Goal: Book appointment/travel/reservation

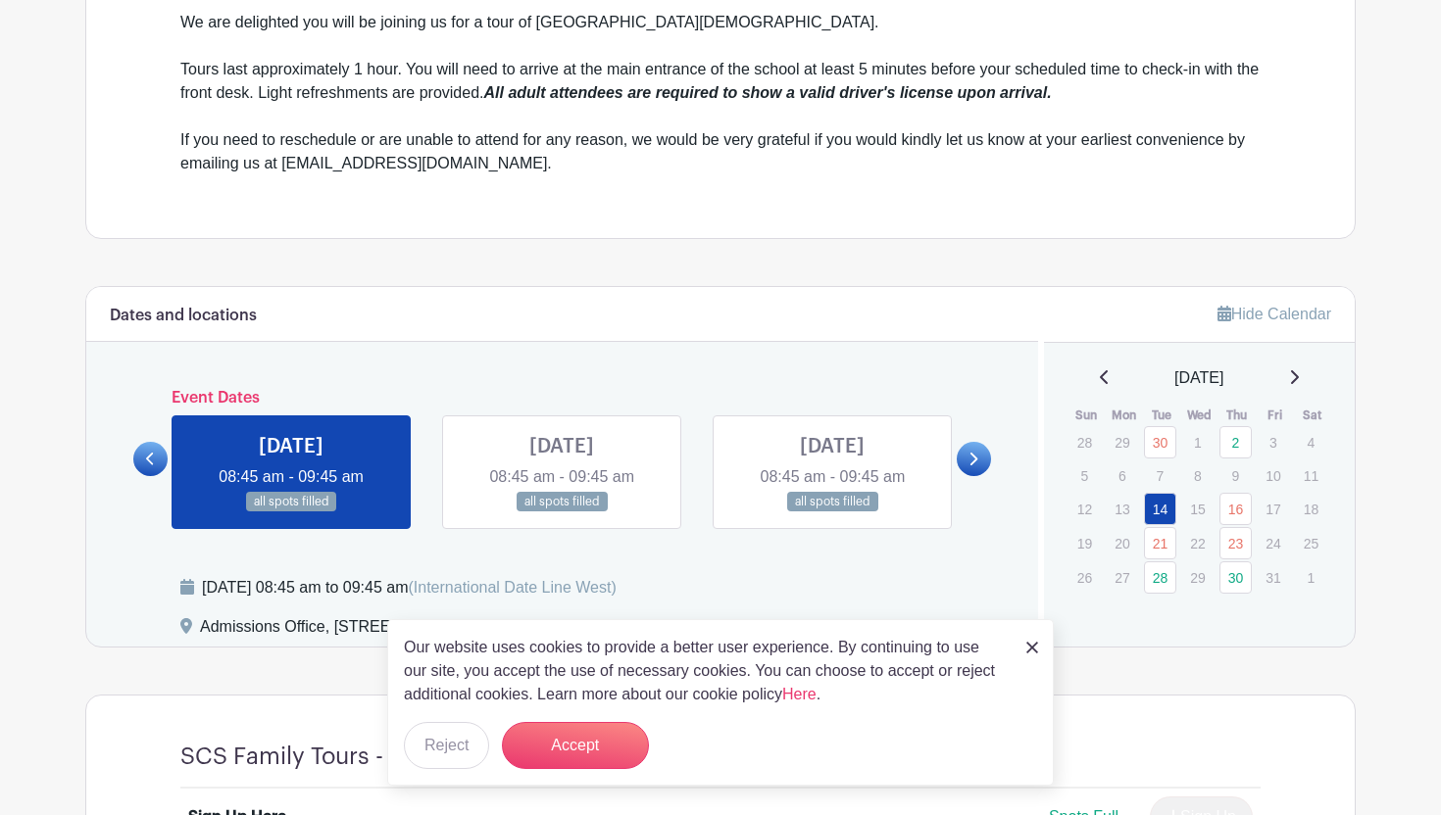
scroll to position [764, 0]
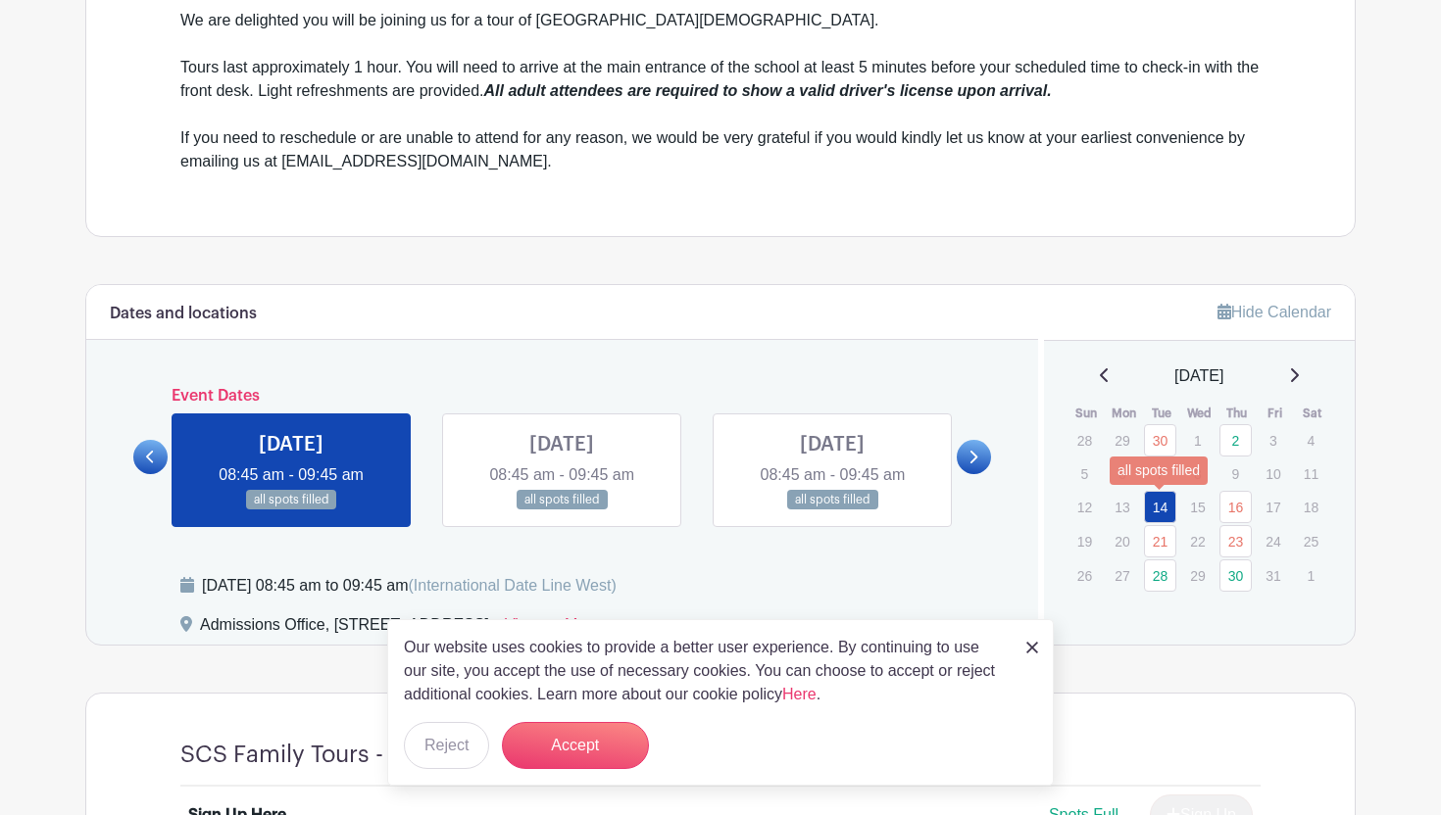
click at [1163, 505] on link "14" at bounding box center [1160, 507] width 32 height 32
click at [452, 747] on button "Reject" at bounding box center [446, 745] width 85 height 47
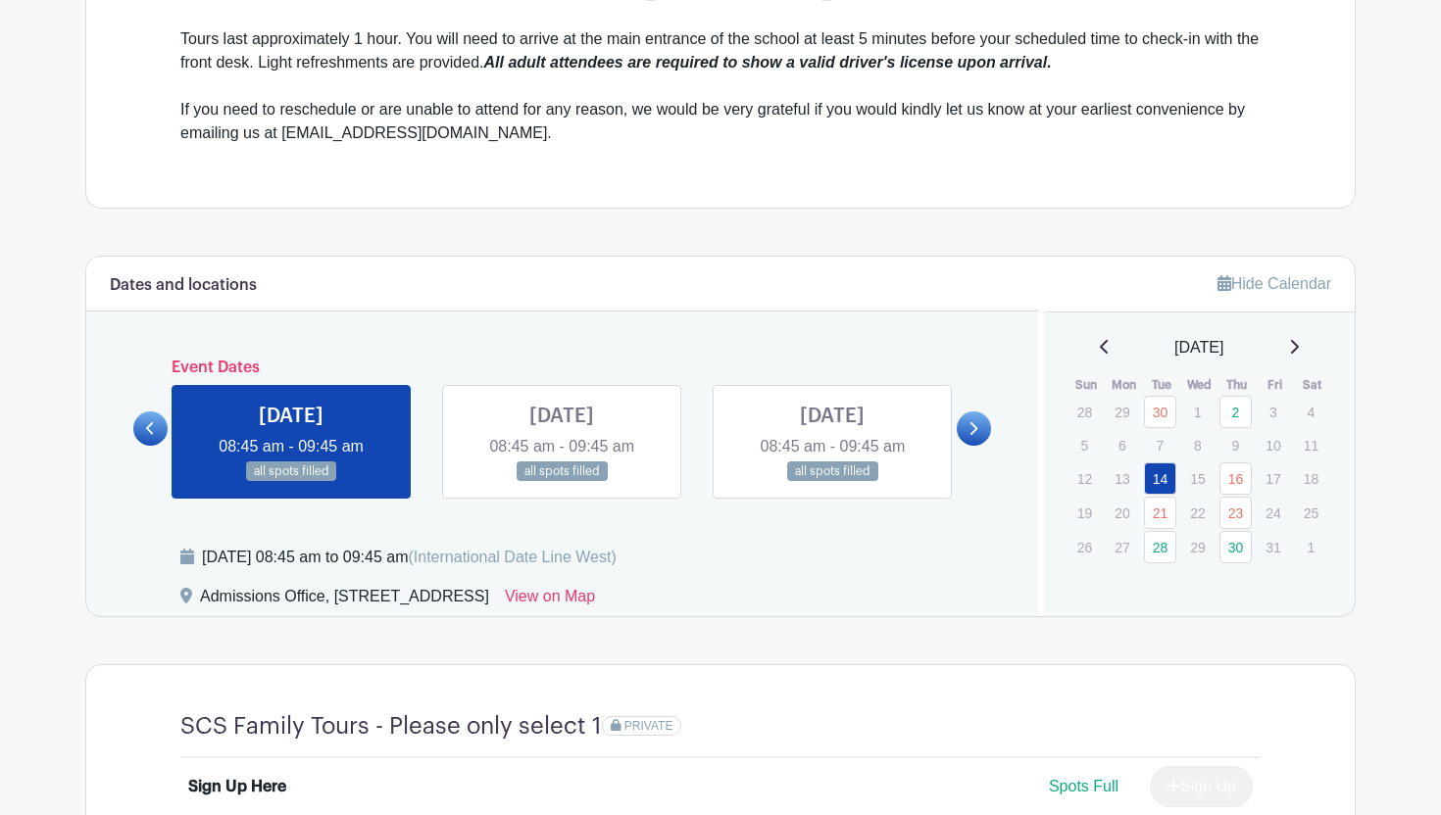
scroll to position [708, 0]
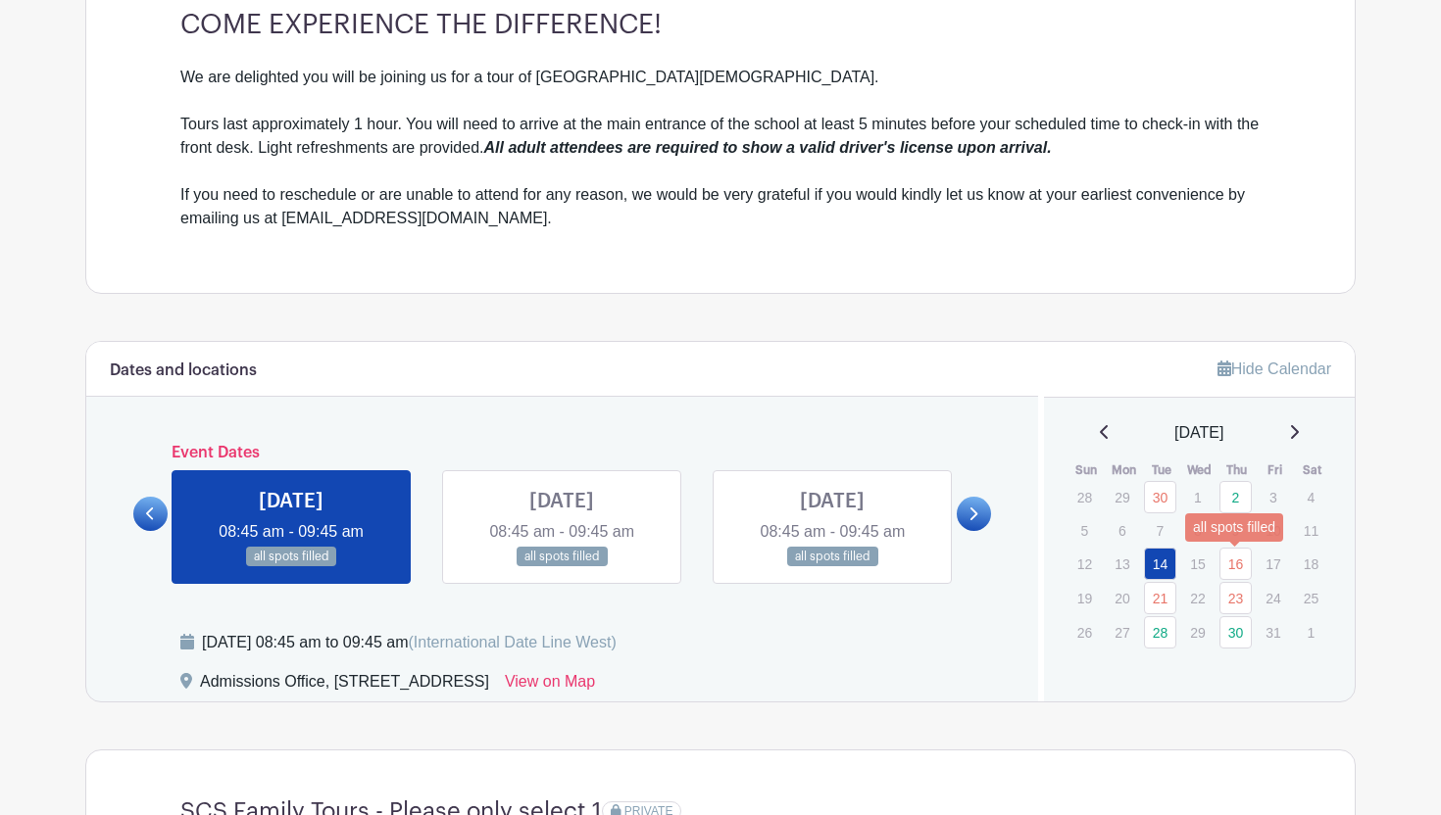
click at [1227, 564] on link "16" at bounding box center [1235, 564] width 32 height 32
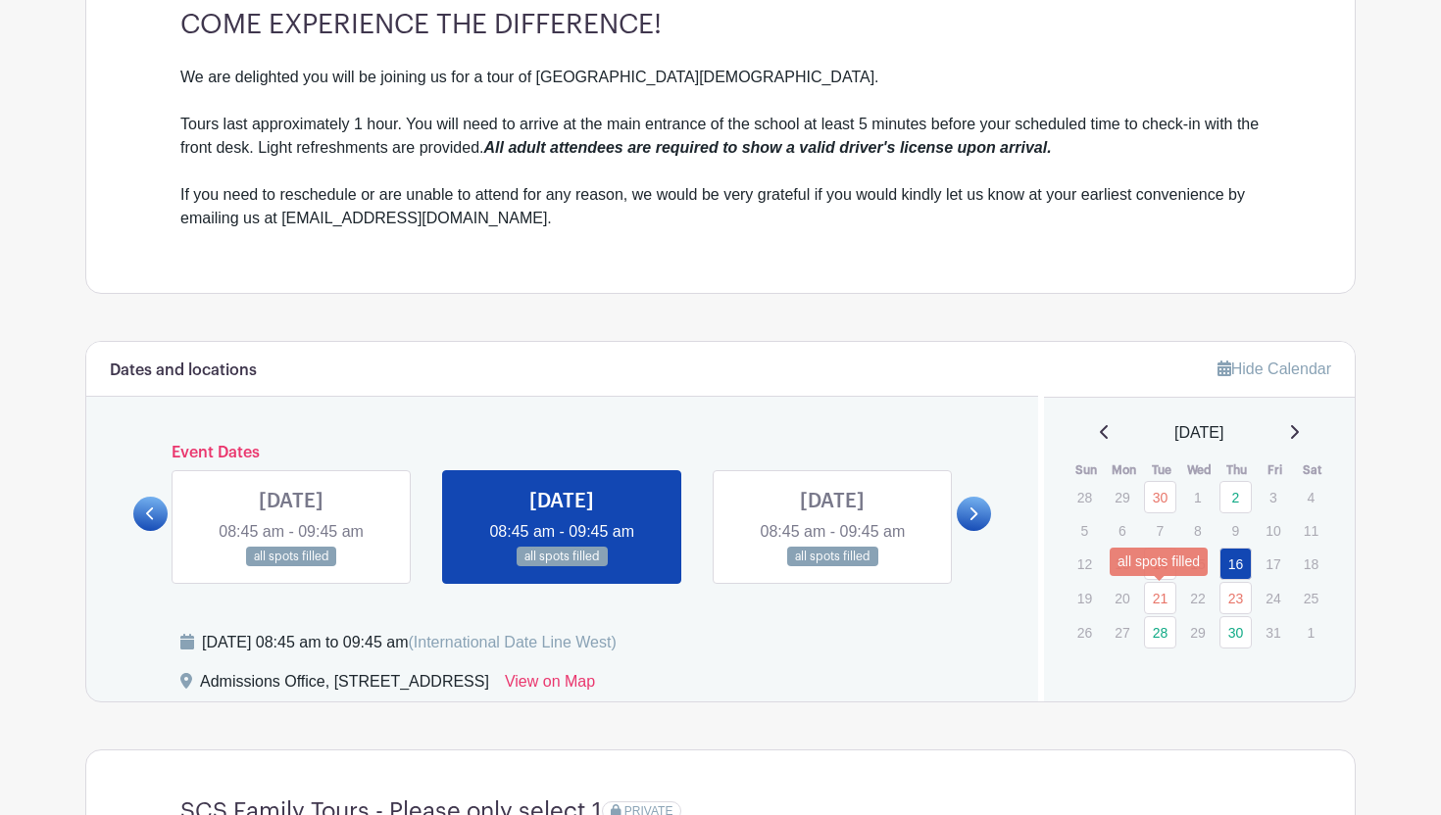
click at [1161, 600] on link "21" at bounding box center [1160, 598] width 32 height 32
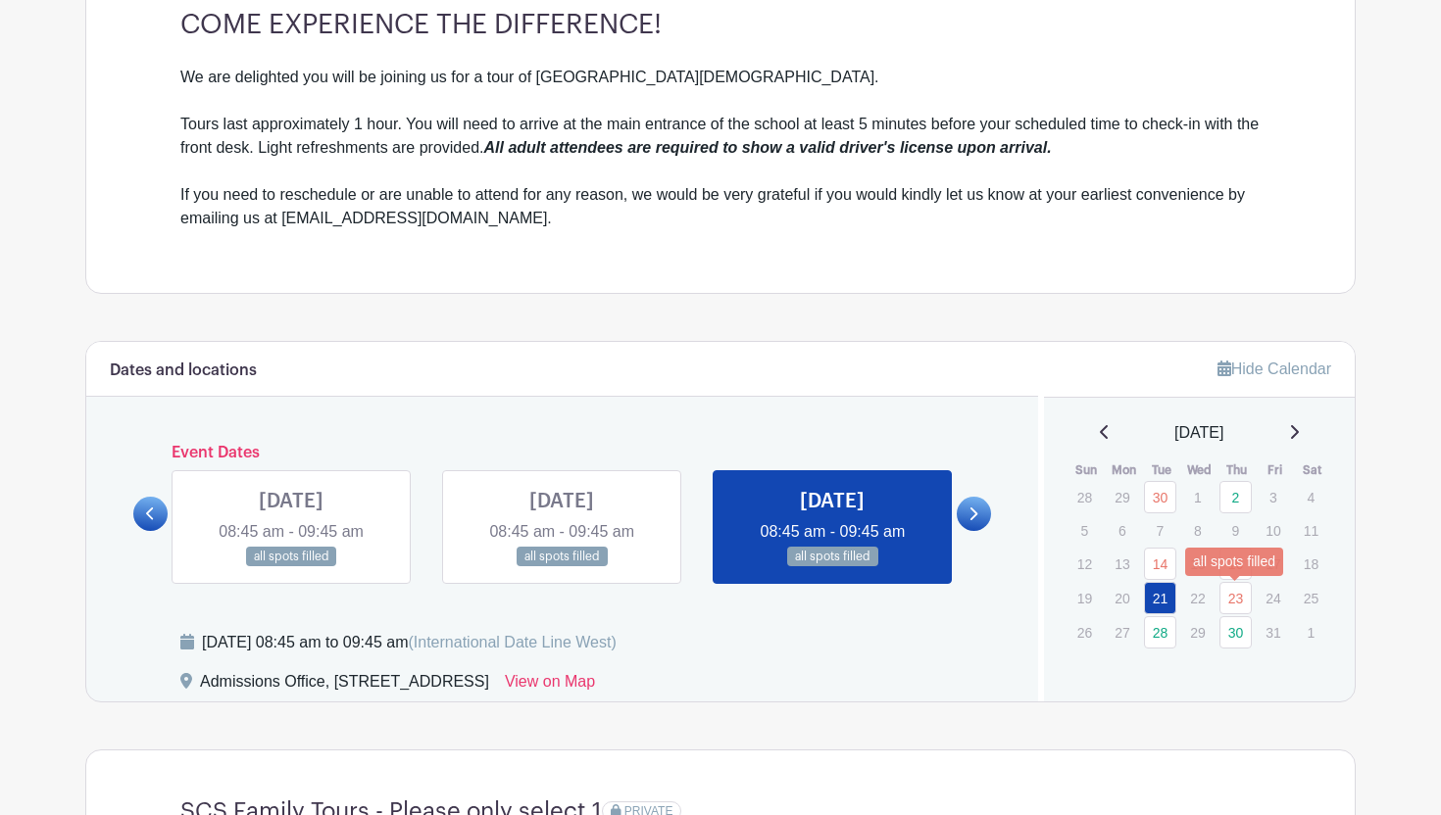
click at [1230, 599] on link "23" at bounding box center [1235, 598] width 32 height 32
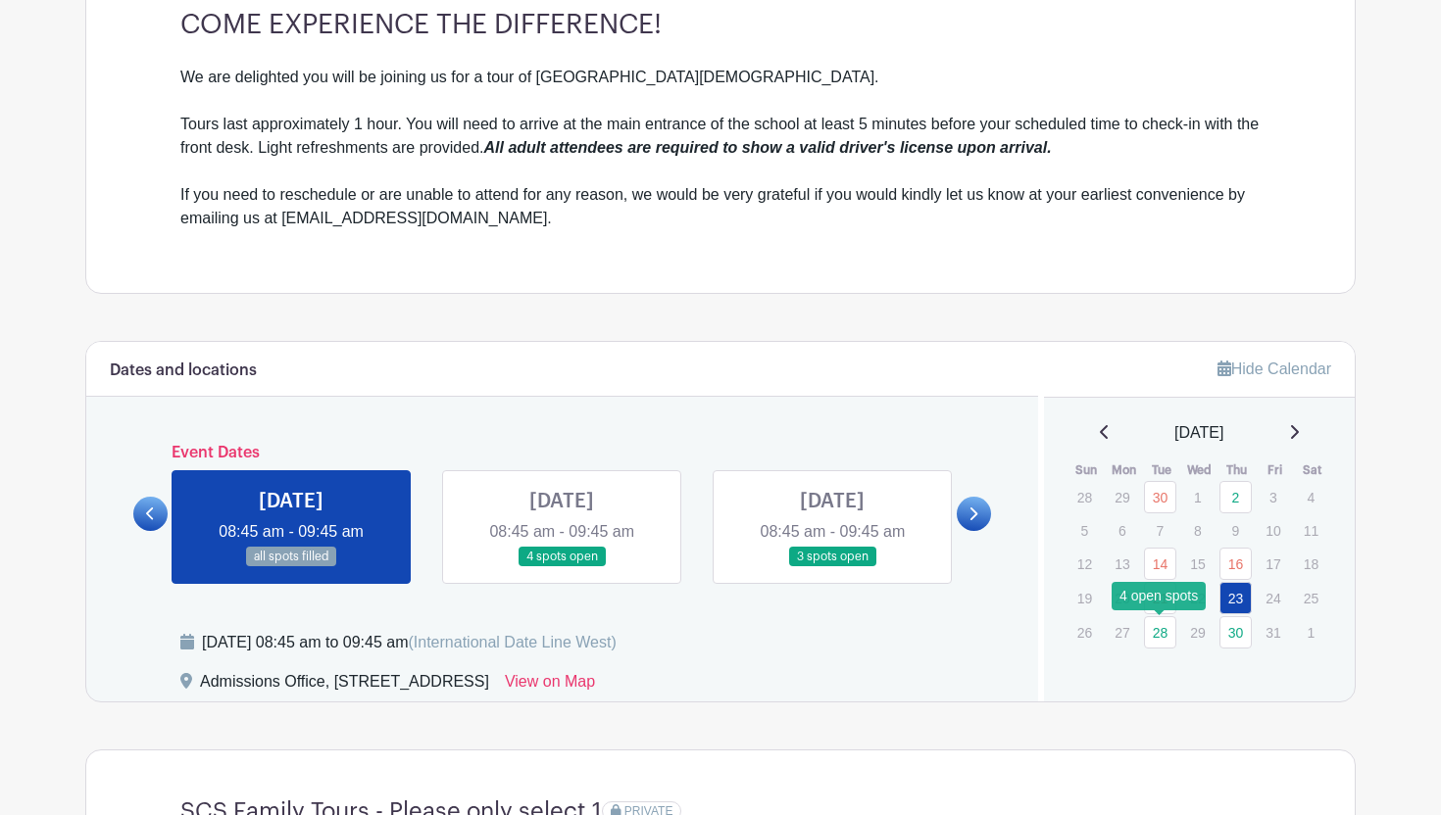
click at [1157, 636] on link "28" at bounding box center [1160, 632] width 32 height 32
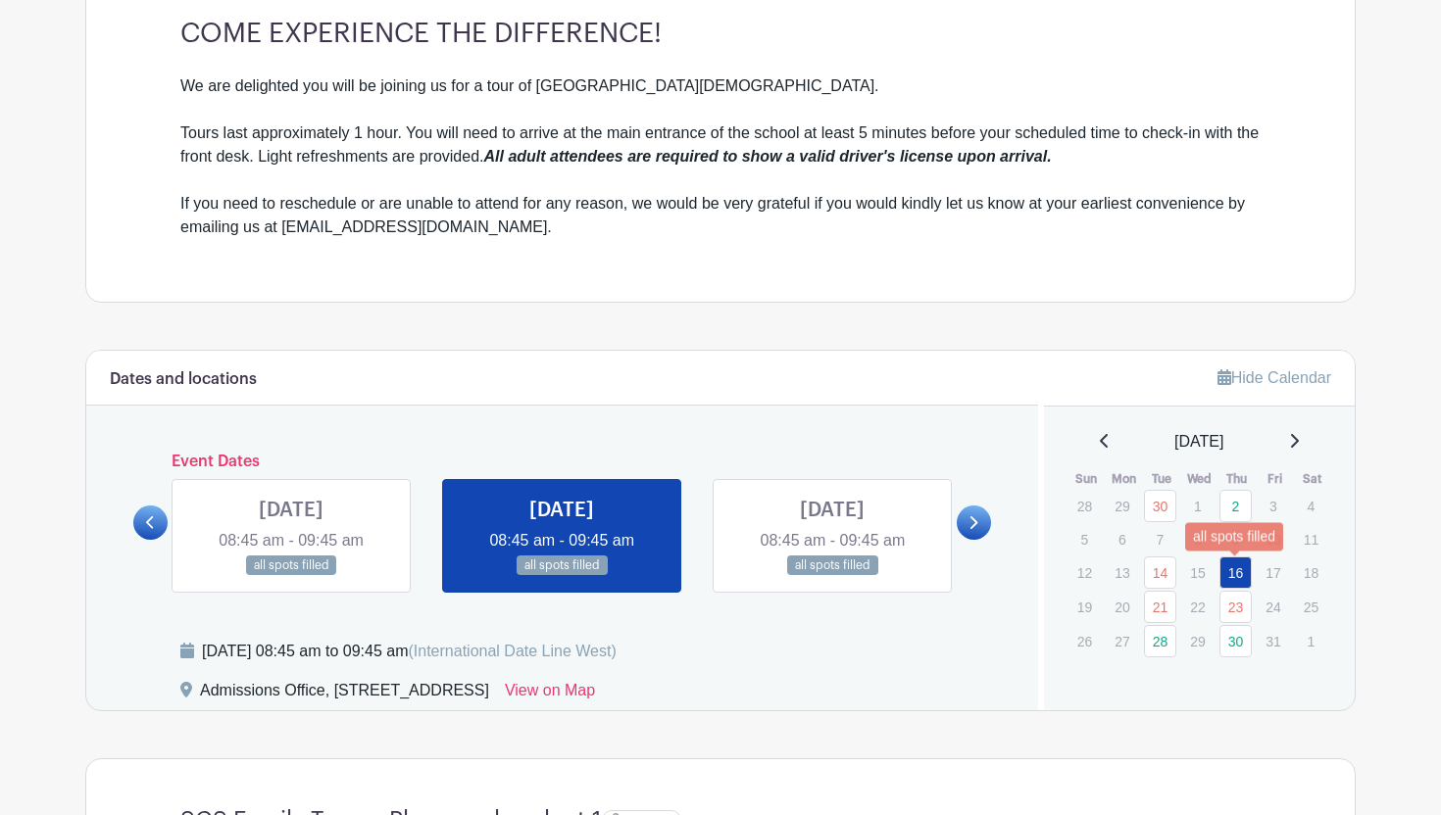
scroll to position [708, 0]
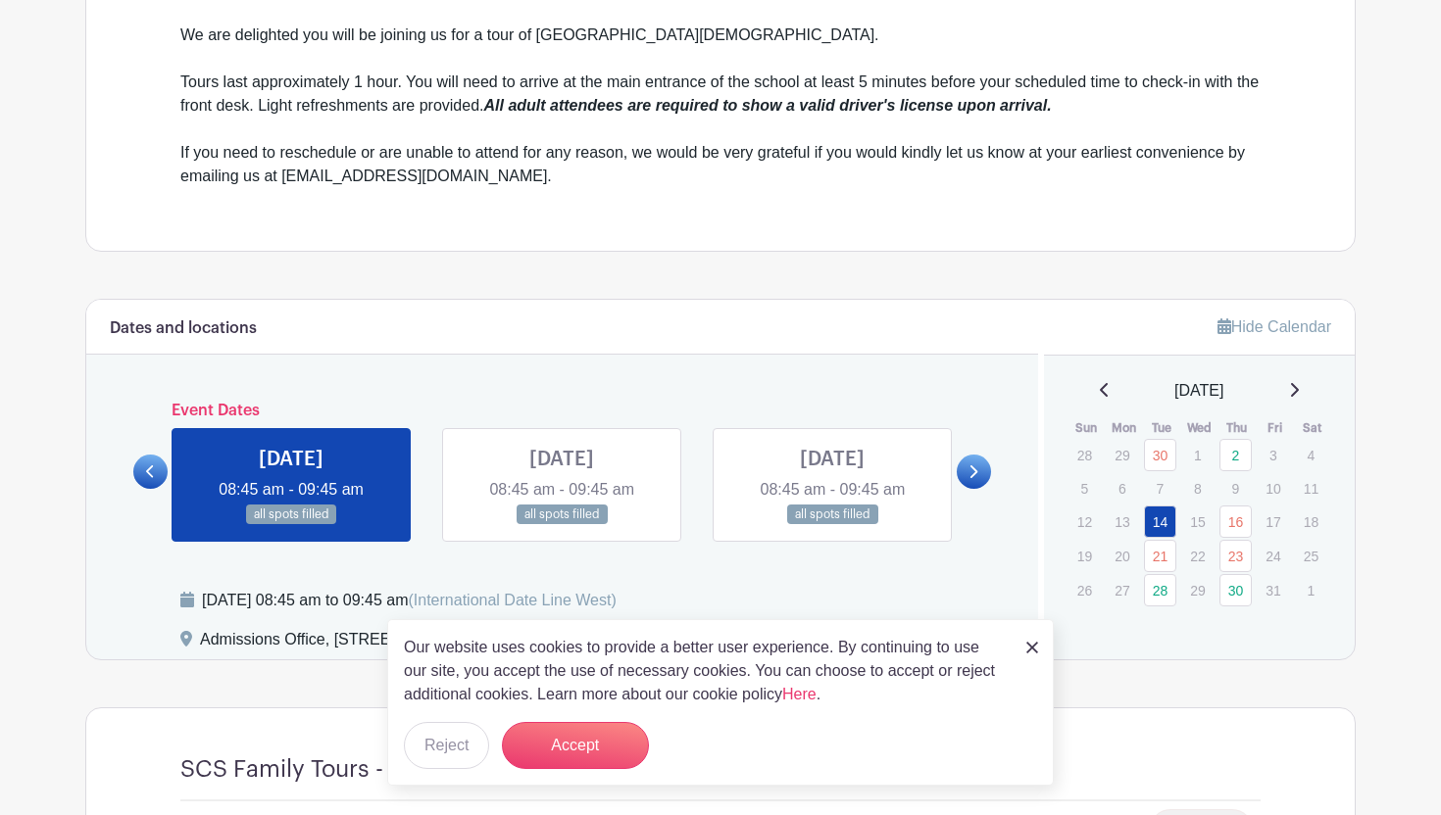
scroll to position [764, 0]
